Goal: Navigation & Orientation: Find specific page/section

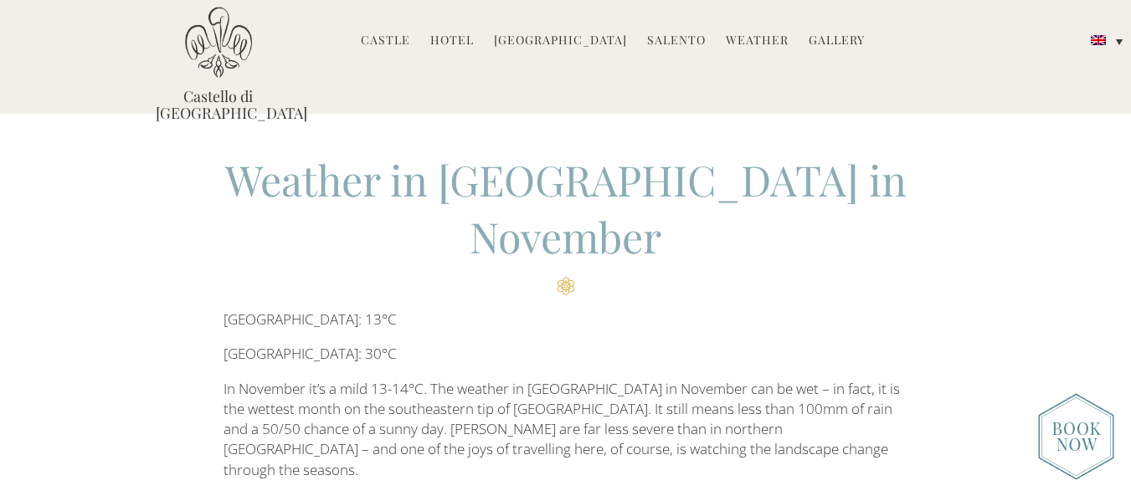
click at [366, 32] on li "Castle History Frescoes Museum Garden Family Timeline of Salento" at bounding box center [385, 41] width 66 height 36
click at [383, 39] on link "Castle" at bounding box center [385, 41] width 49 height 19
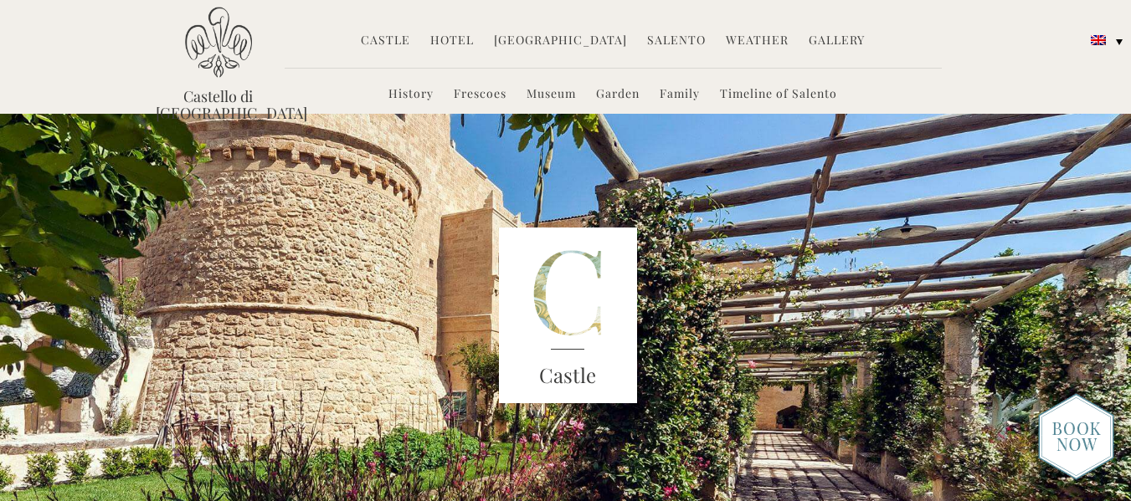
click at [449, 38] on link "Hotel" at bounding box center [452, 41] width 44 height 19
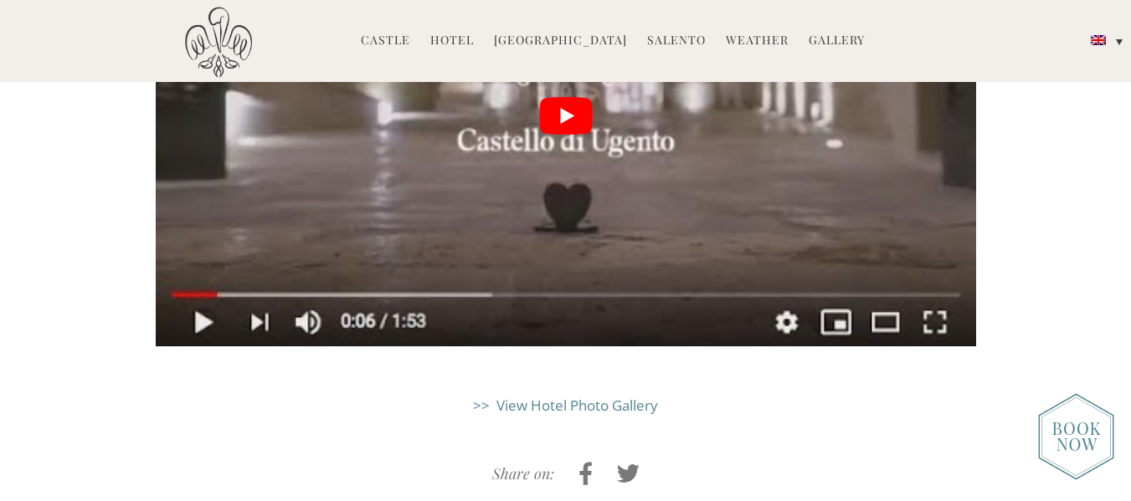
scroll to position [4159, 0]
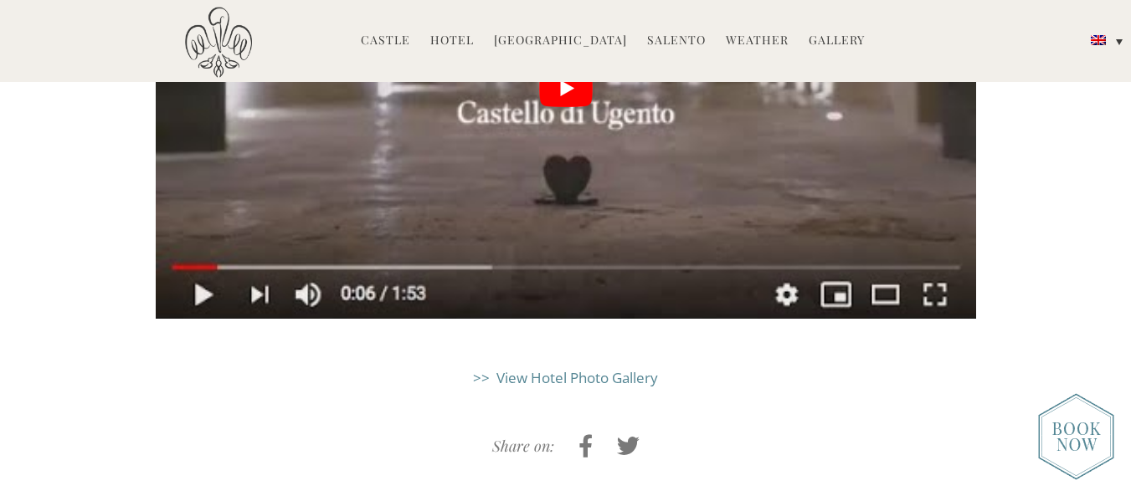
click at [517, 38] on link "[GEOGRAPHIC_DATA]" at bounding box center [560, 41] width 133 height 19
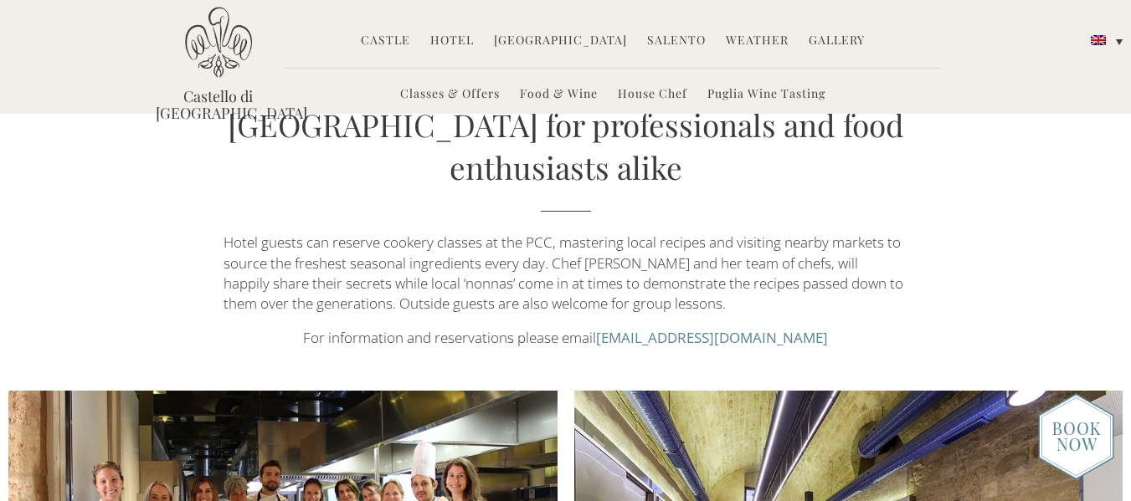
scroll to position [1423, 0]
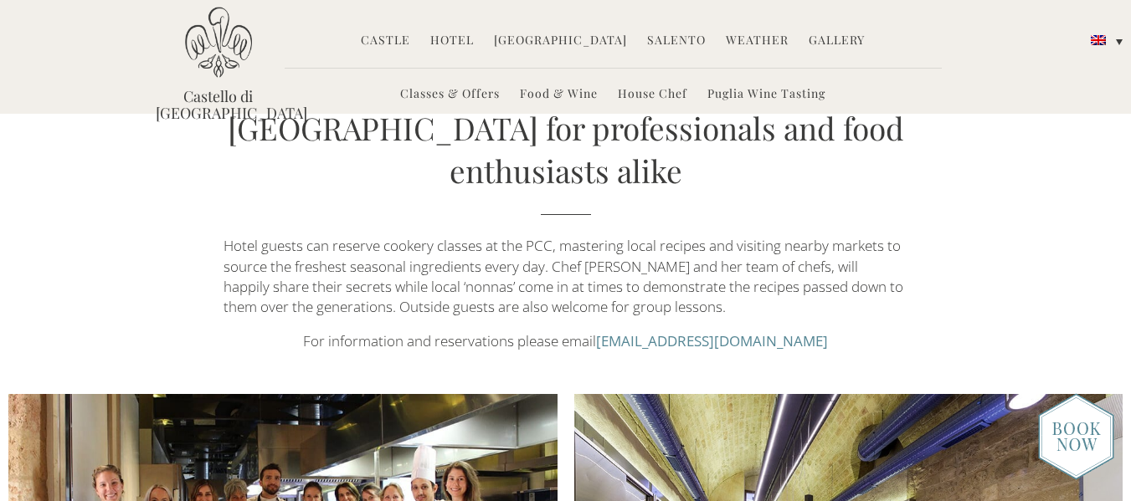
click at [728, 47] on link "Weather" at bounding box center [757, 41] width 63 height 19
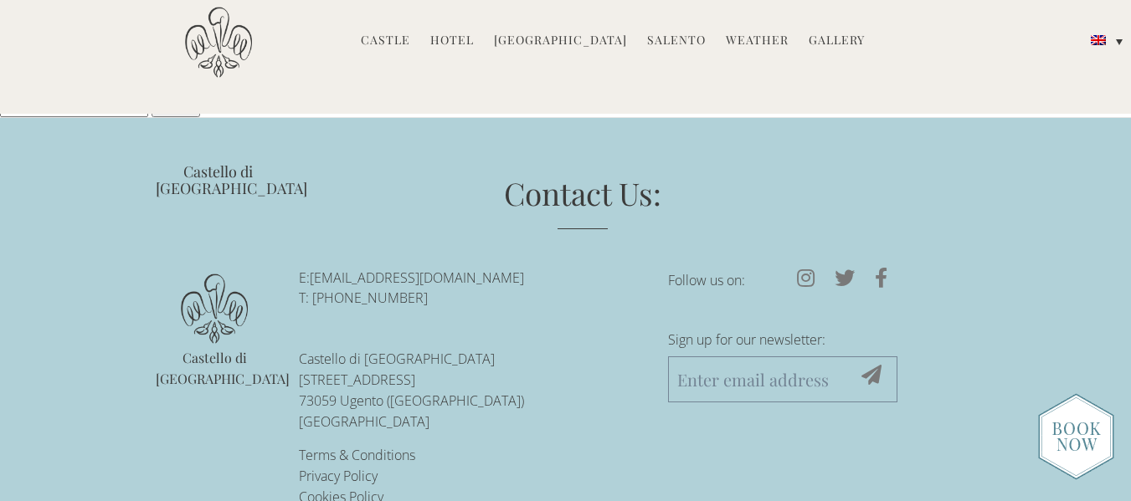
click at [819, 36] on link "Gallery" at bounding box center [836, 41] width 56 height 19
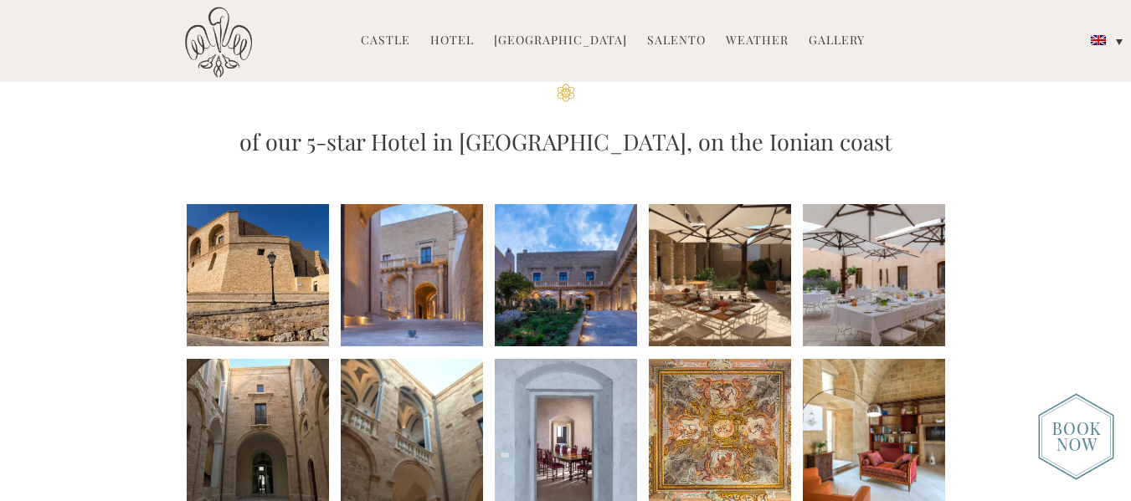
scroll to position [167, 0]
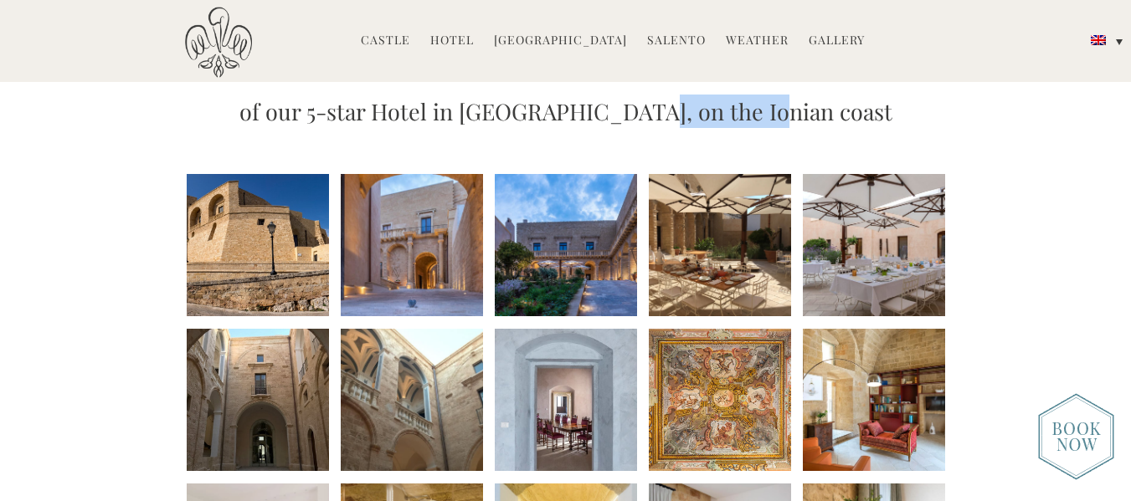
drag, startPoint x: 830, startPoint y: 115, endPoint x: 688, endPoint y: 119, distance: 142.3
click at [688, 119] on h3 "of our 5-star Hotel in Puglia, on the Ionian coast" at bounding box center [566, 111] width 820 height 33
copy h3 "Ionian coast"
